Goal: Find specific page/section: Find specific page/section

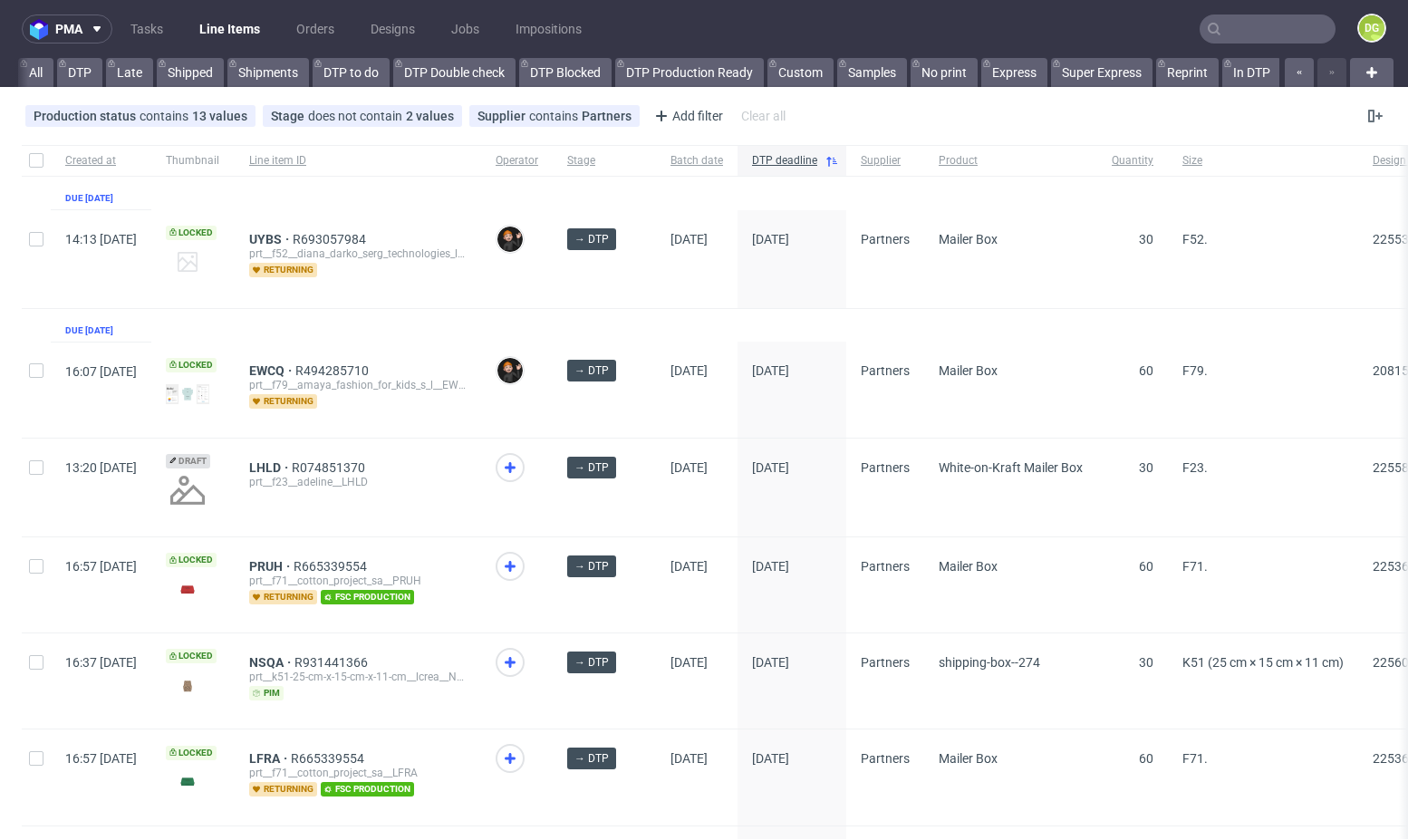
scroll to position [0, 2080]
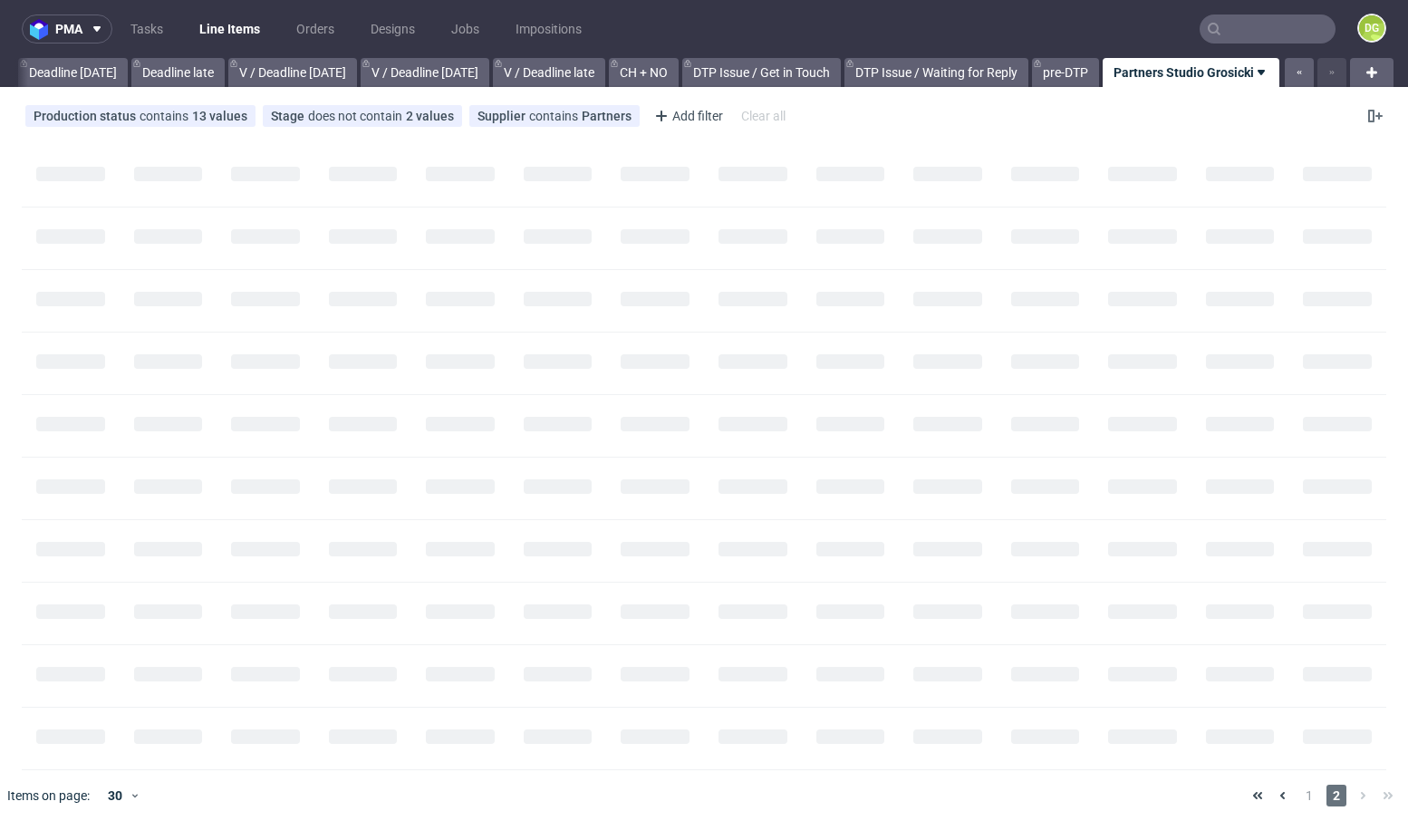
scroll to position [0, 2066]
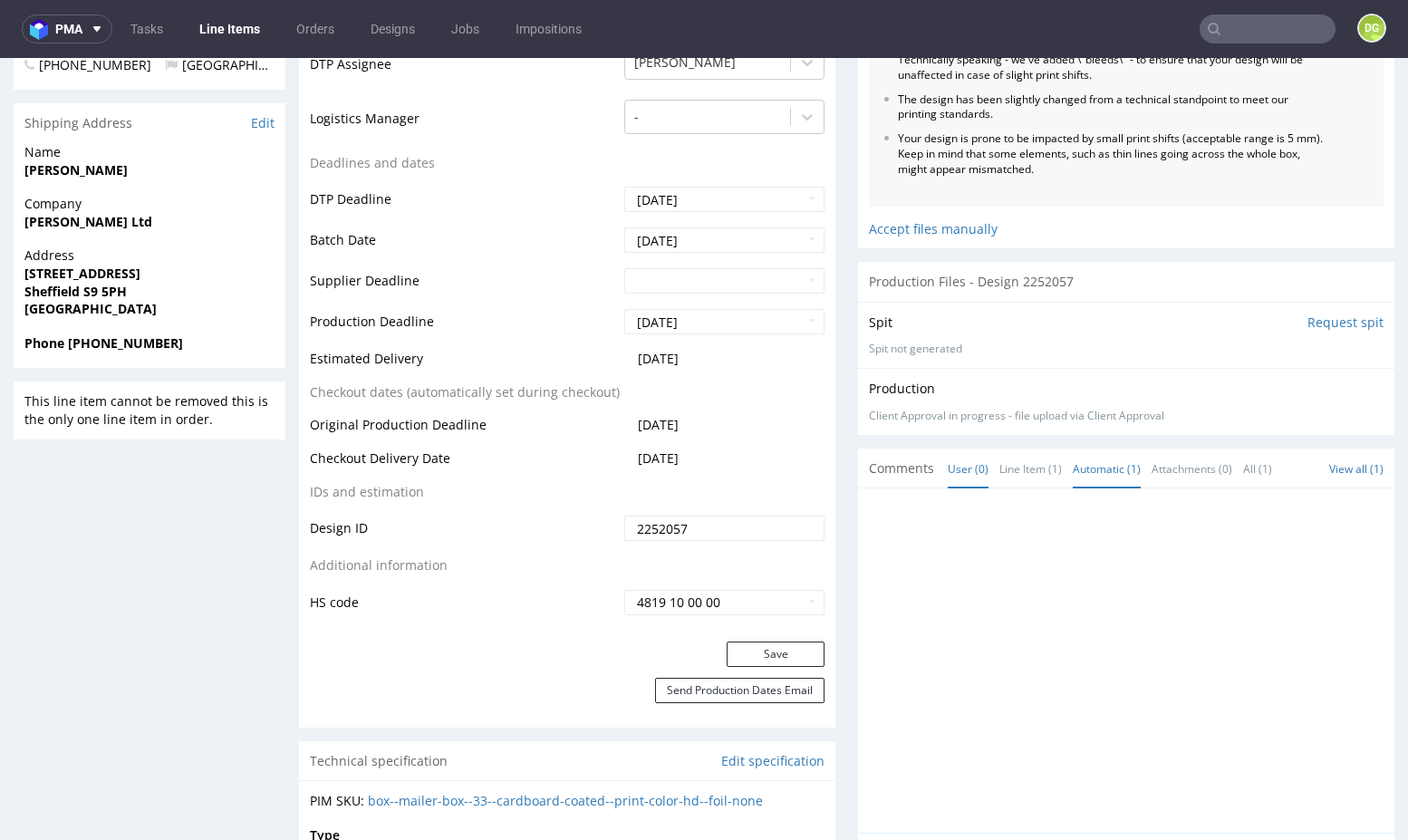
scroll to position [1027, 0]
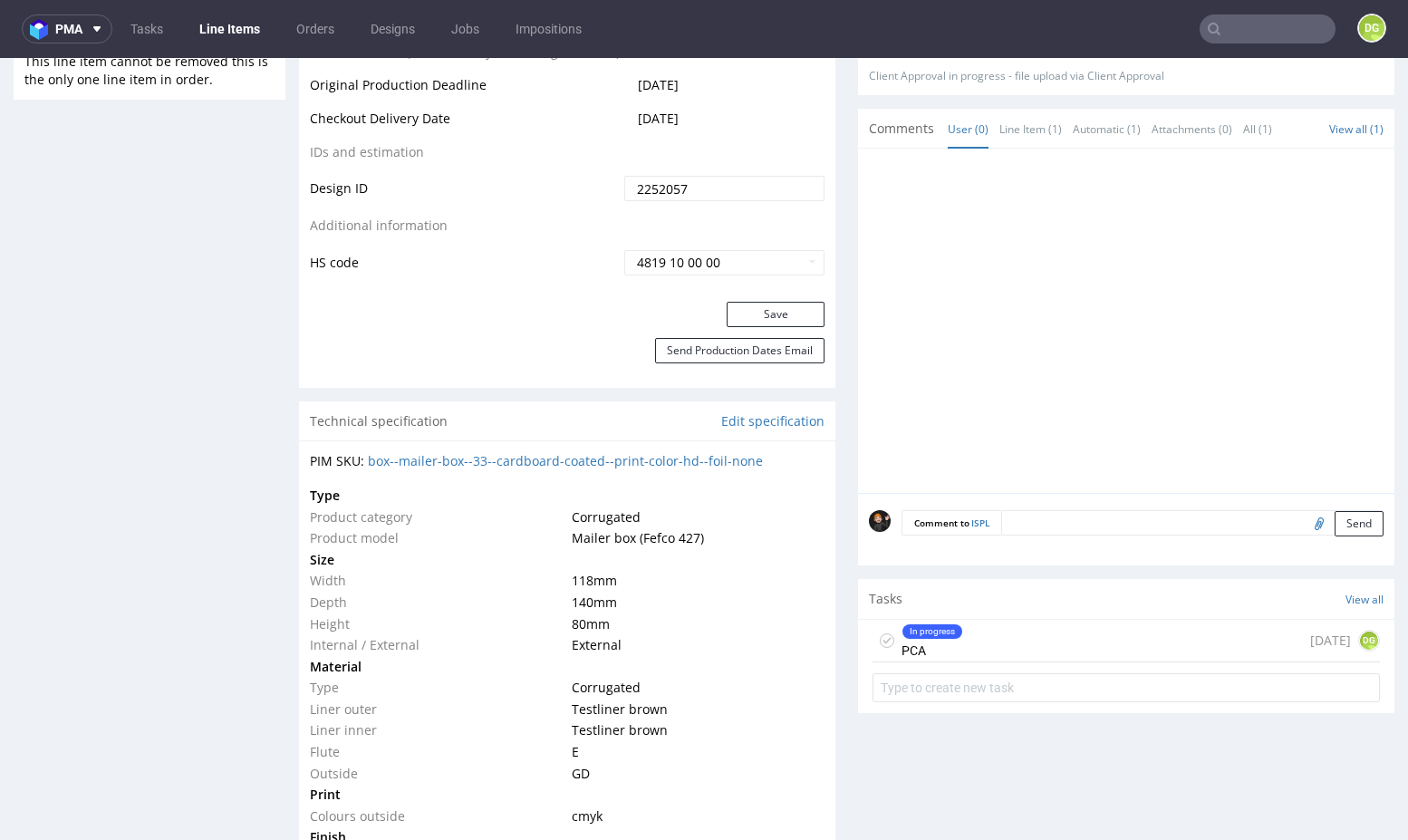
click at [1000, 620] on div "In progress PCA 2 days ago DG" at bounding box center [1127, 641] width 508 height 43
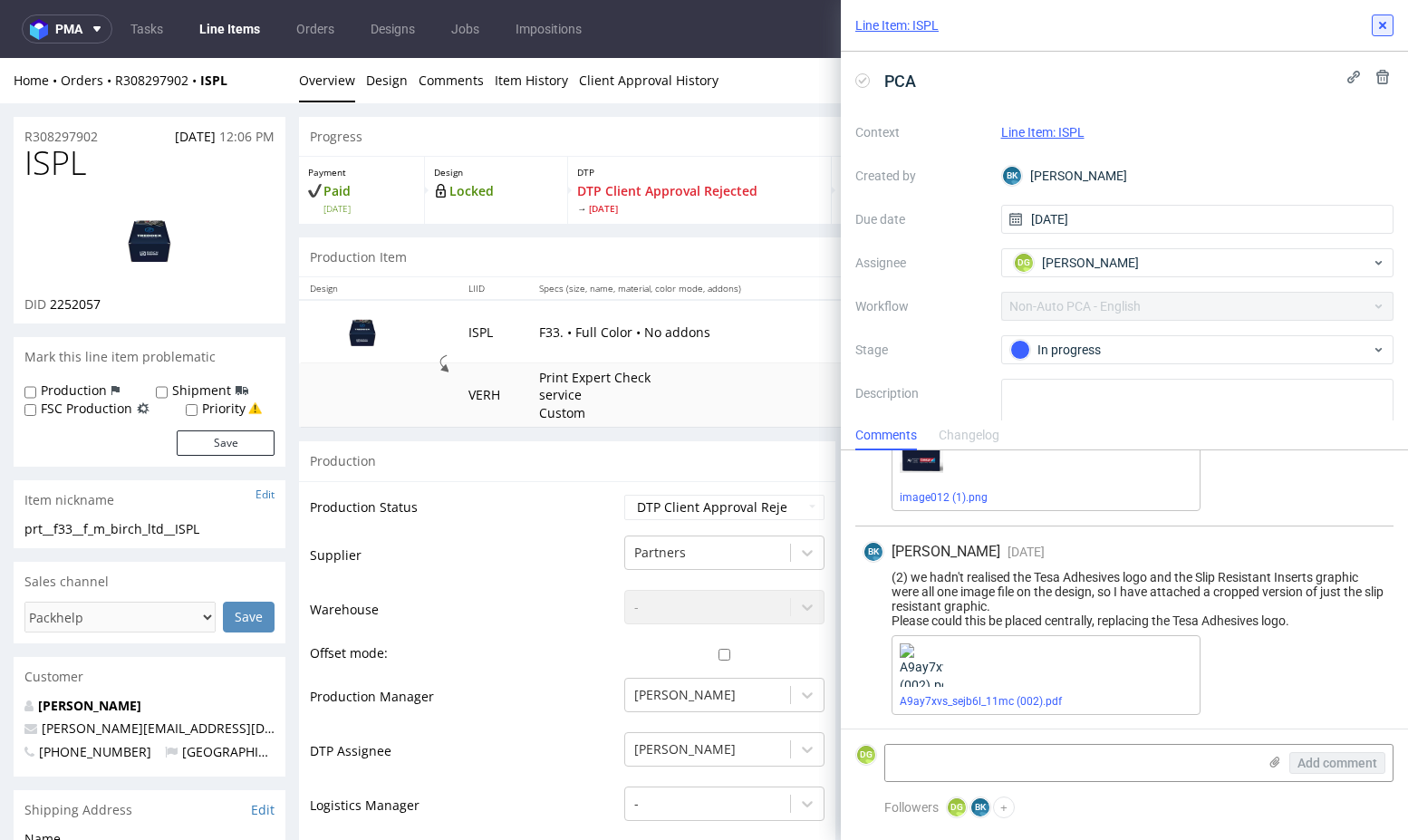
click at [1386, 20] on icon at bounding box center [1383, 25] width 15 height 15
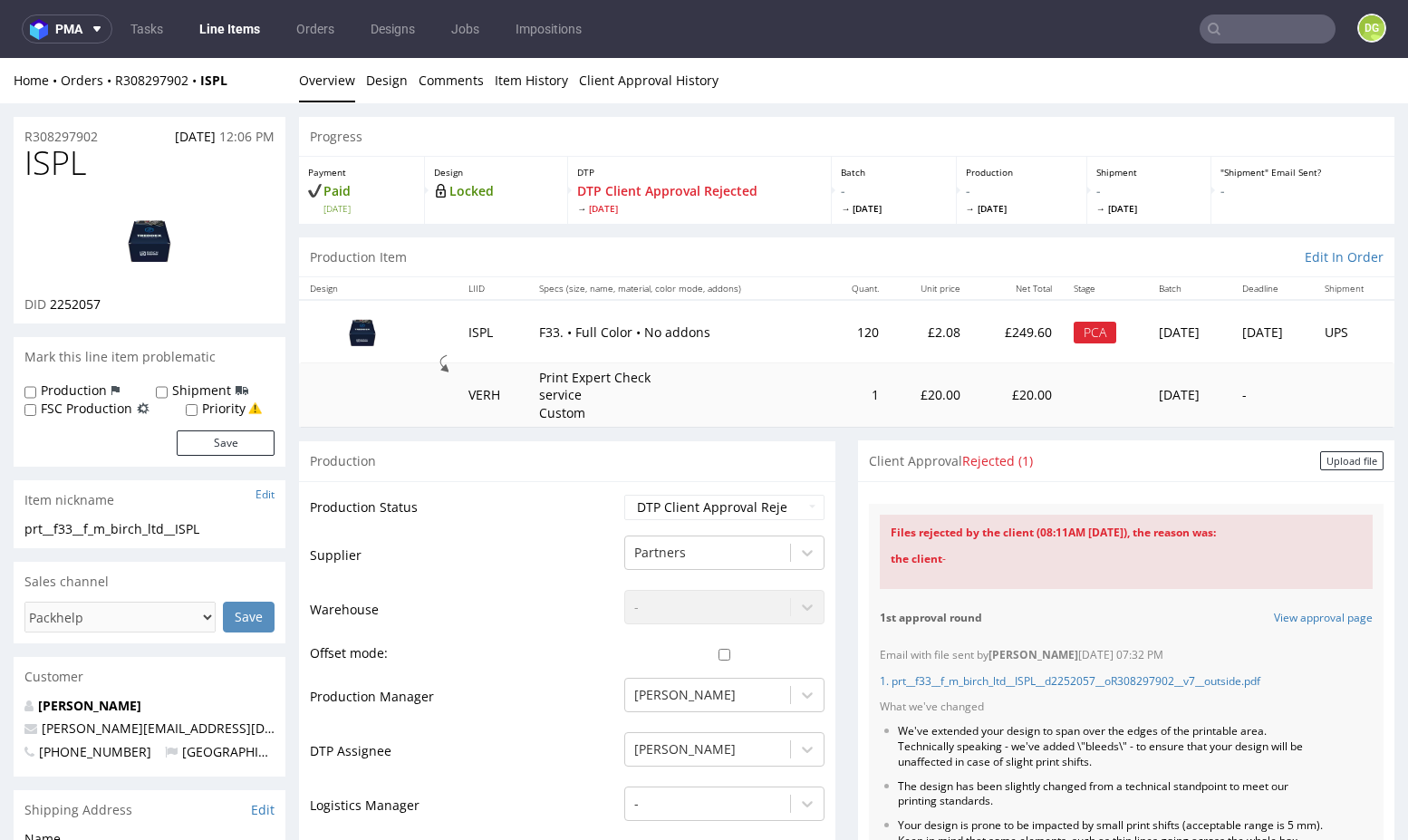
scroll to position [148, 0]
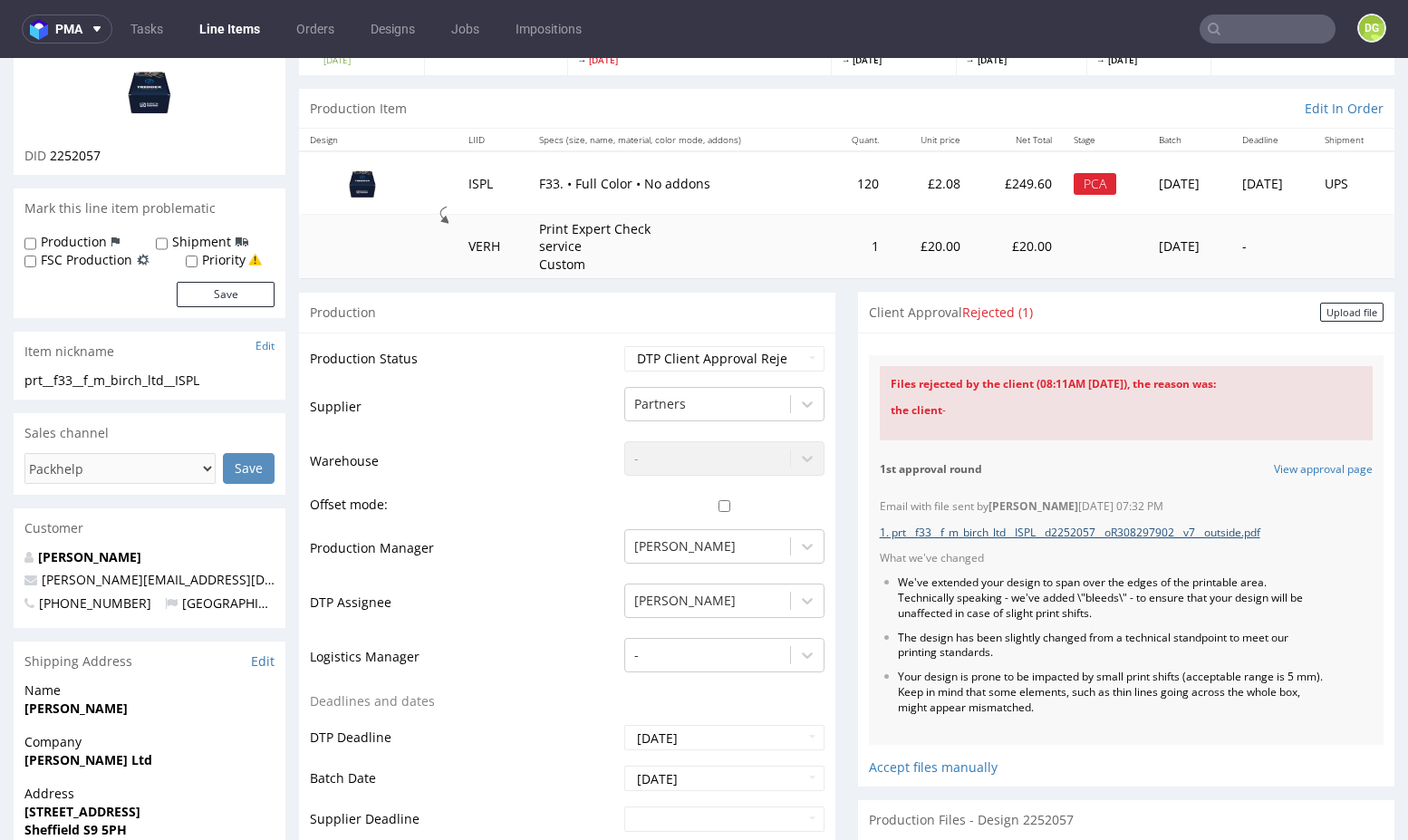
click at [1113, 524] on link "1. prt__f33__f_m_birch_ltd__ISPL__d2252057__oR308297902__v7__outside.pdf" at bounding box center [1070, 532] width 381 height 16
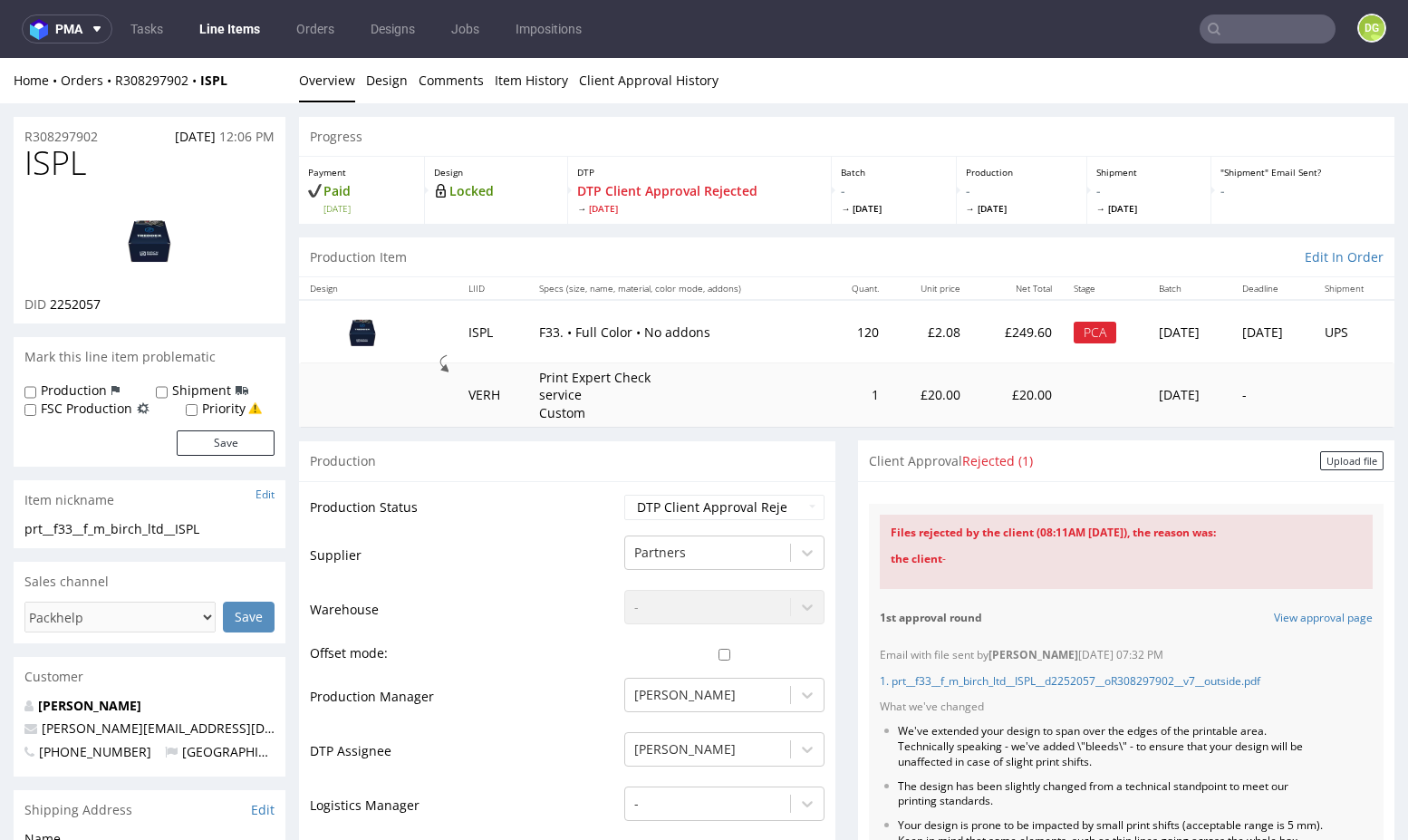
click at [212, 21] on link "Line Items" at bounding box center [230, 29] width 82 height 29
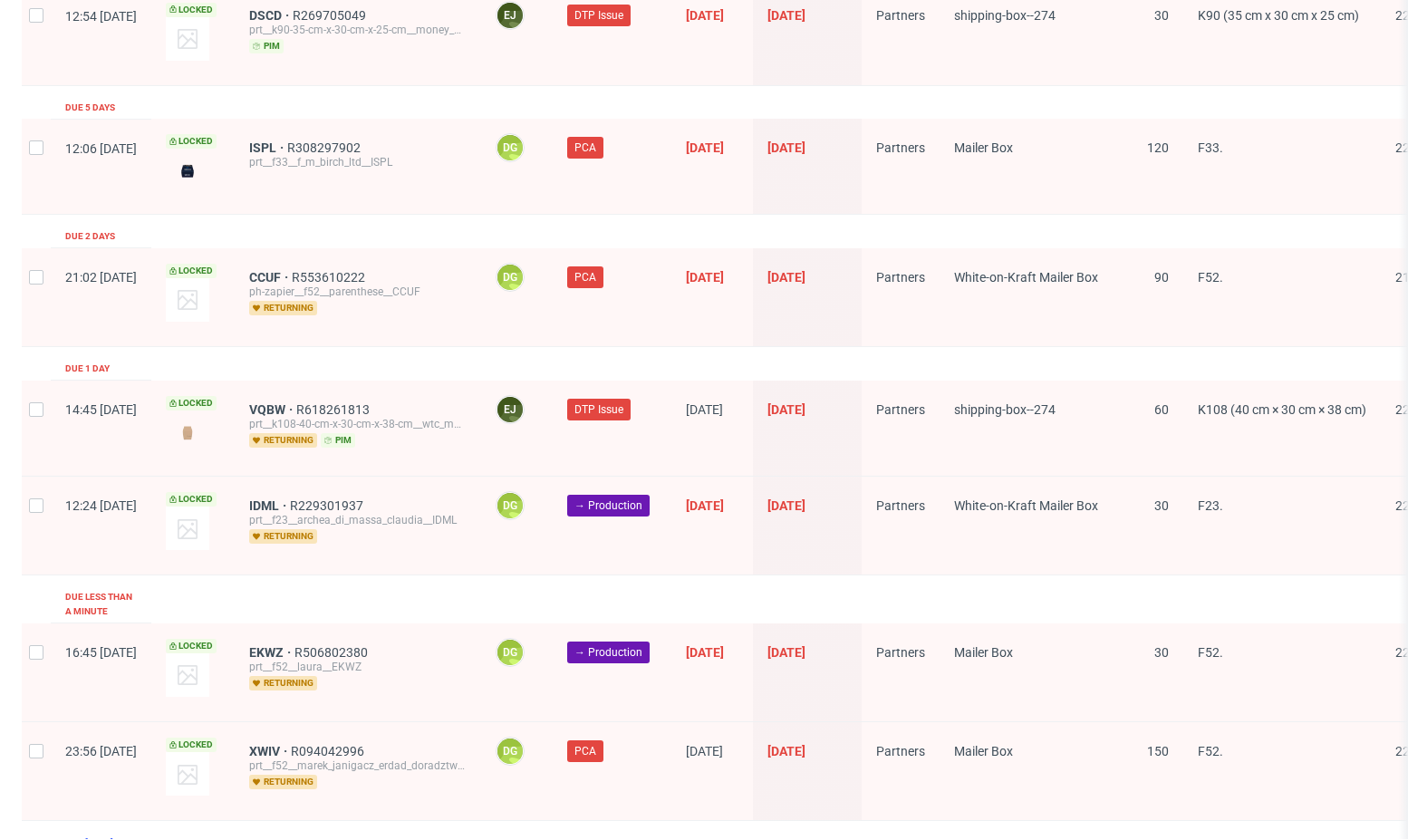
scroll to position [2883, 0]
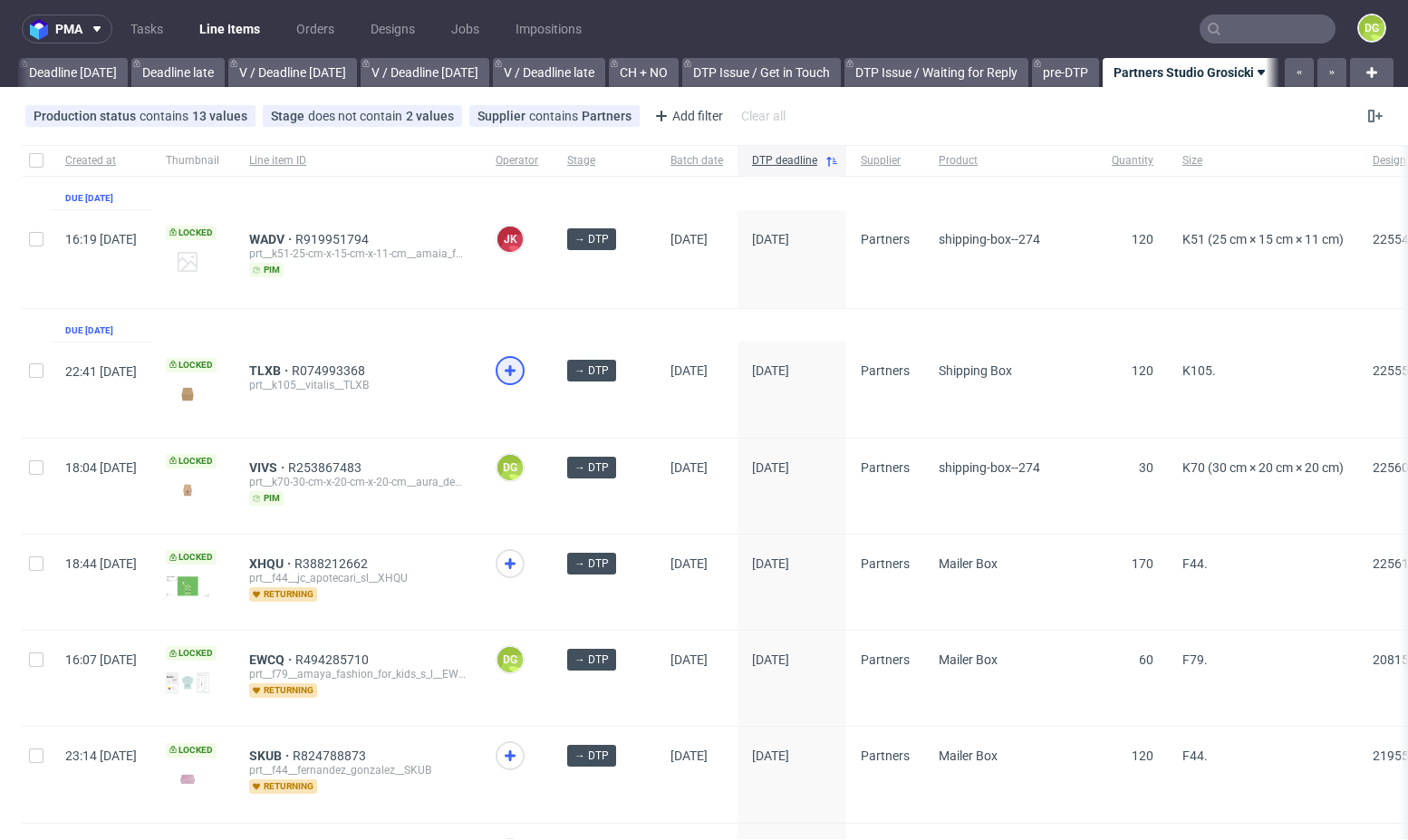
click at [521, 364] on icon at bounding box center [510, 370] width 21 height 21
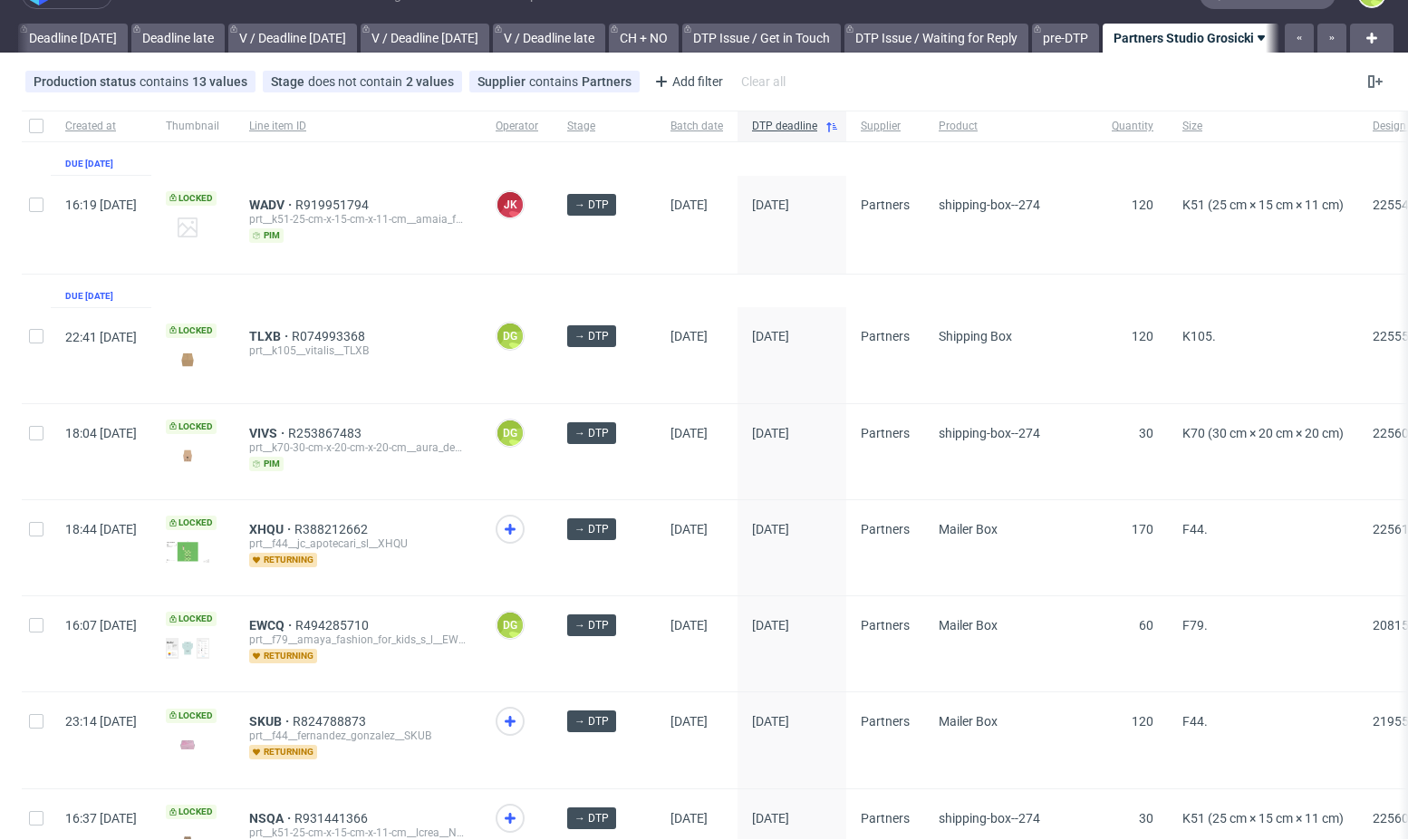
scroll to position [97, 0]
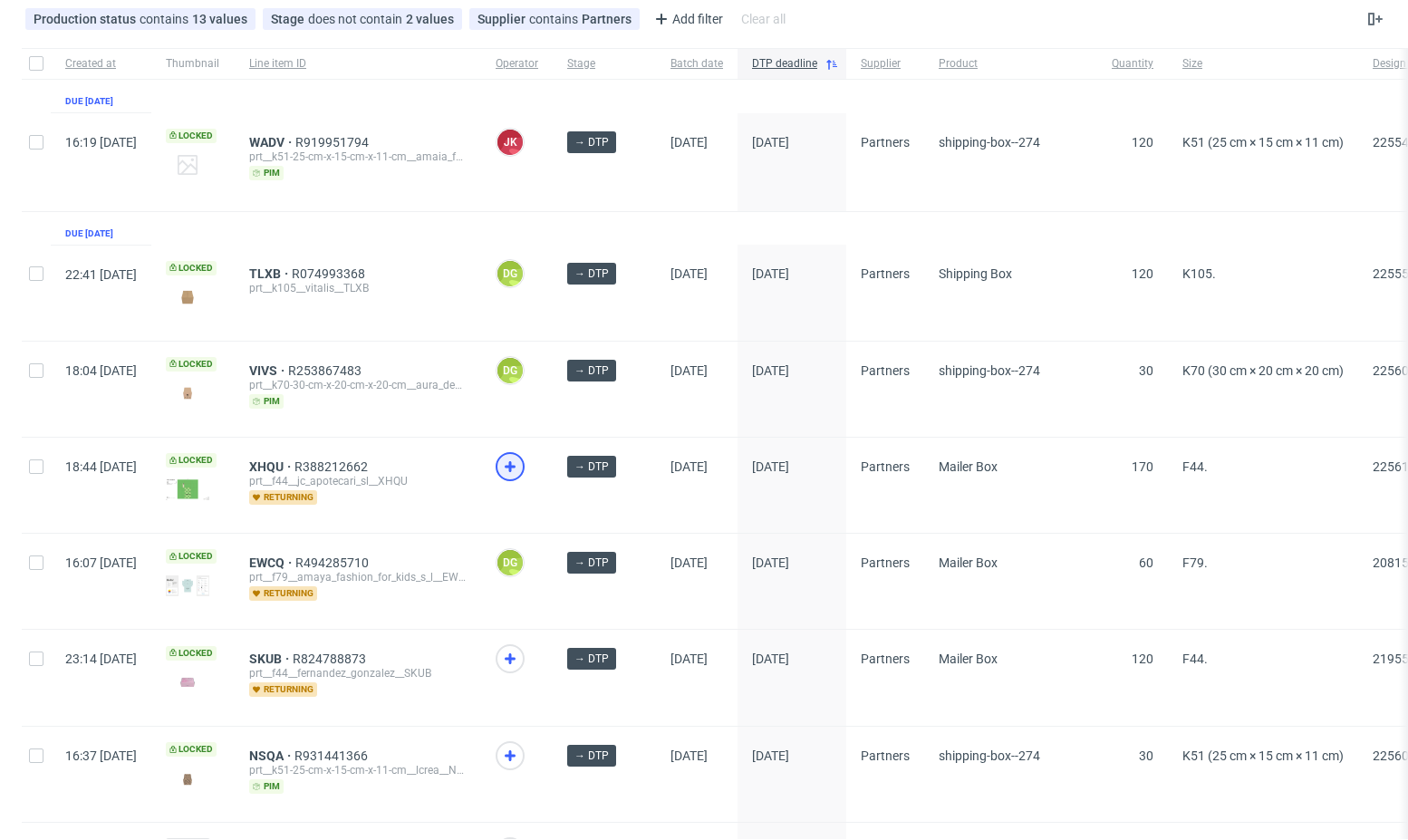
click at [521, 467] on icon at bounding box center [510, 466] width 21 height 21
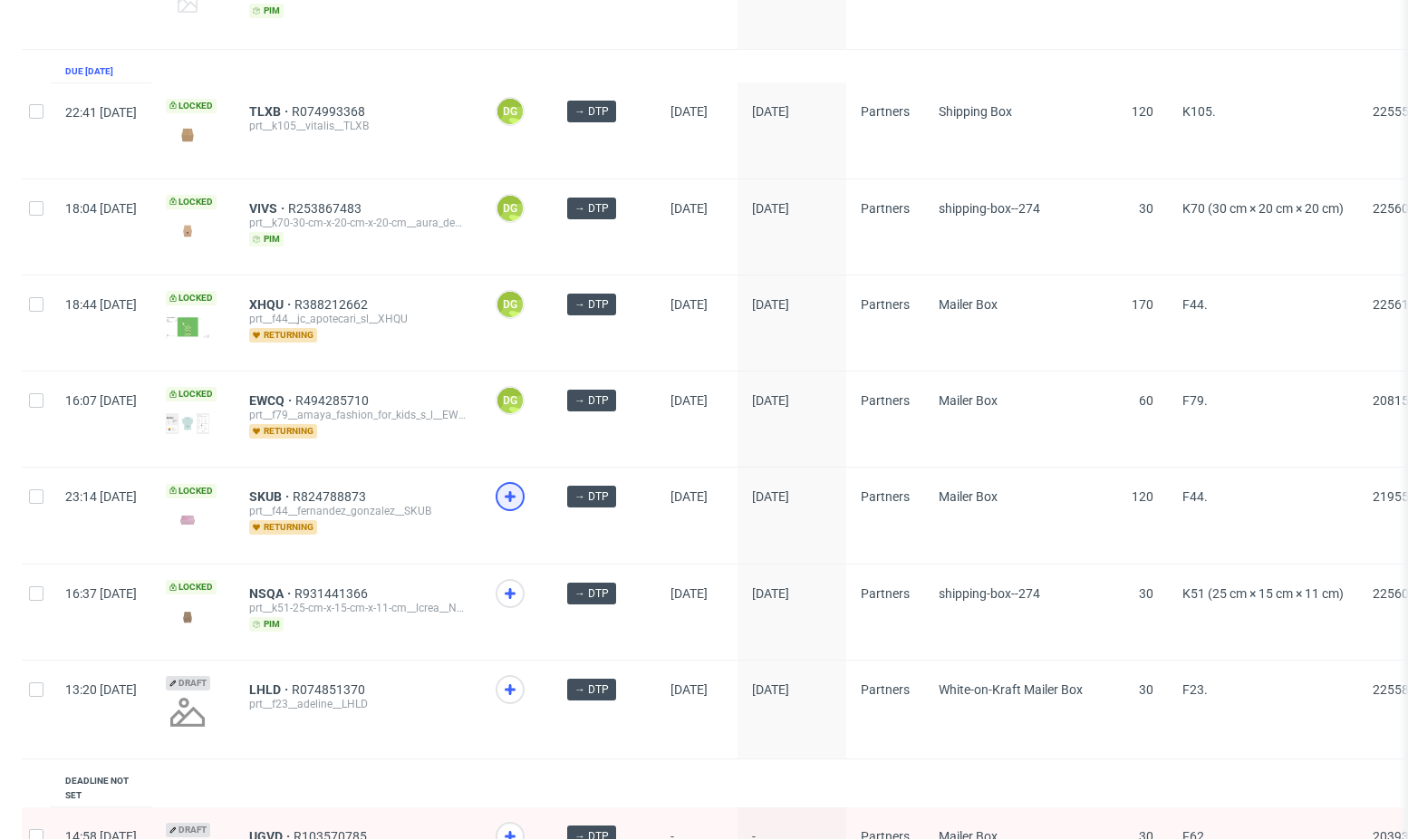
click at [521, 500] on icon at bounding box center [510, 496] width 21 height 21
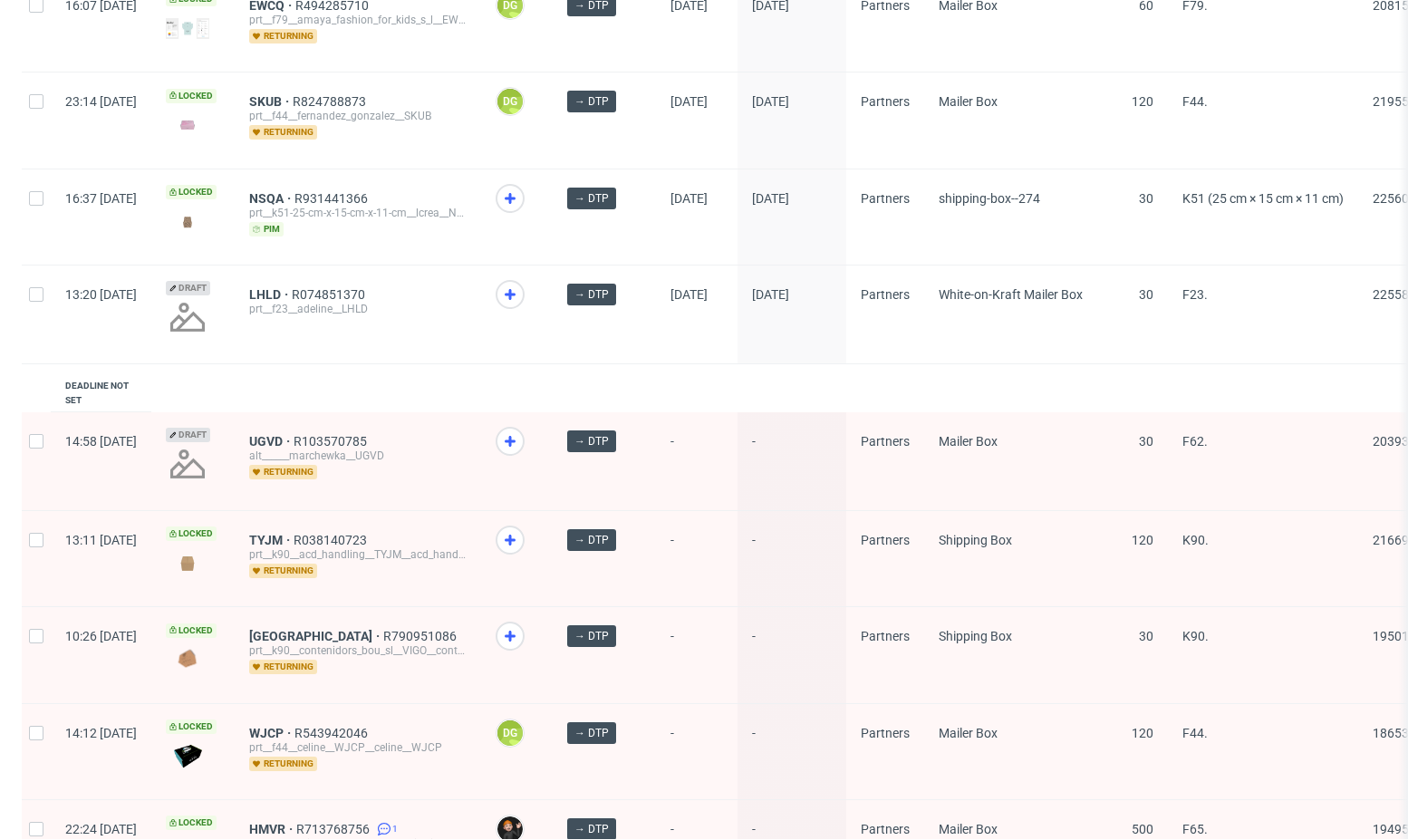
scroll to position [0, 0]
